Goal: Task Accomplishment & Management: Use online tool/utility

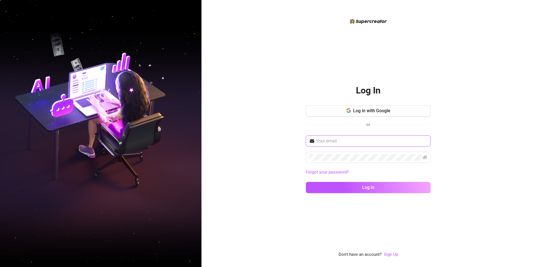
click at [174, 97] on input "text" at bounding box center [371, 141] width 111 height 7
type input "capadociamariechristina@gmail.com"
click at [174, 97] on button "Log in" at bounding box center [368, 187] width 125 height 11
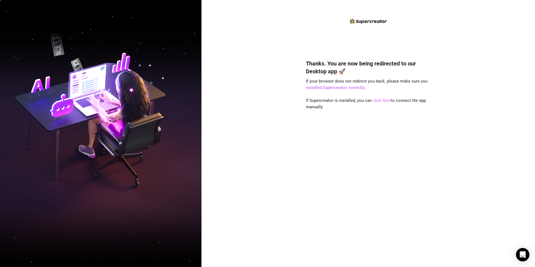
click at [380, 101] on link "click here" at bounding box center [382, 100] width 18 height 5
click at [351, 87] on link "installed Supercreator correctly" at bounding box center [335, 87] width 58 height 5
click at [335, 89] on link "installed Supercreator correctly" at bounding box center [335, 87] width 58 height 5
click at [345, 86] on link "installed Supercreator correctly" at bounding box center [335, 87] width 58 height 5
click at [174, 97] on link "click here" at bounding box center [382, 100] width 18 height 5
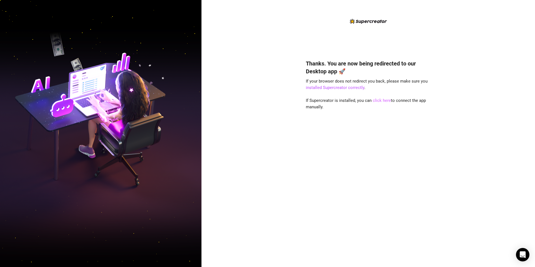
click at [378, 100] on link "click here" at bounding box center [382, 100] width 18 height 5
